Goal: Information Seeking & Learning: Find specific fact

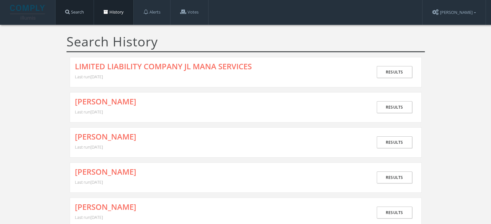
click at [81, 17] on link "Search" at bounding box center [75, 12] width 38 height 25
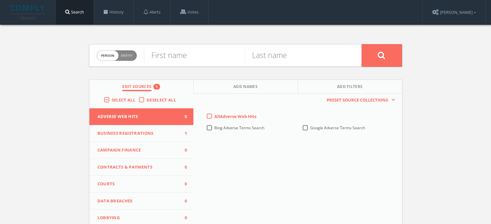
click at [129, 136] on span "Business Registrations" at bounding box center [138, 133] width 80 height 6
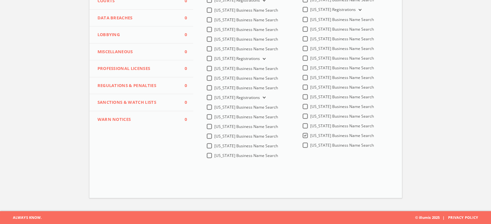
scroll to position [184, 0]
click at [310, 136] on label "Wisconsin Business Name Search" at bounding box center [342, 136] width 64 height 6
click at [0, 0] on Search-all "Wisconsin Business Name Search" at bounding box center [0, 0] width 0 height 0
click at [310, 143] on label "Wyoming Business Name Search" at bounding box center [342, 146] width 64 height 6
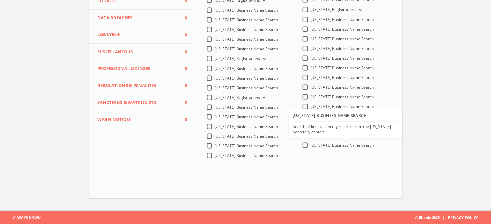
click at [0, 0] on Search-all "Wyoming Business Name Search" at bounding box center [0, 0] width 0 height 0
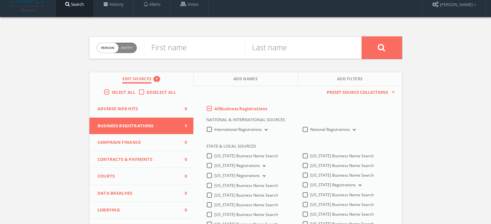
scroll to position [0, 0]
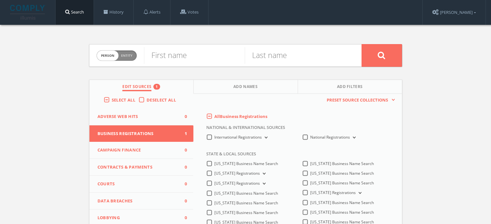
click at [130, 55] on span "Entity" at bounding box center [126, 55] width 11 height 5
checkbox input "true"
click at [170, 54] on input "text" at bounding box center [253, 55] width 218 height 17
paste input "Apple Academy LLC"
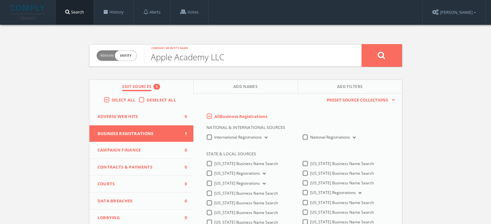
type input "Apple Academy LLC"
click at [372, 60] on button at bounding box center [382, 55] width 40 height 23
